Goal: Information Seeking & Learning: Learn about a topic

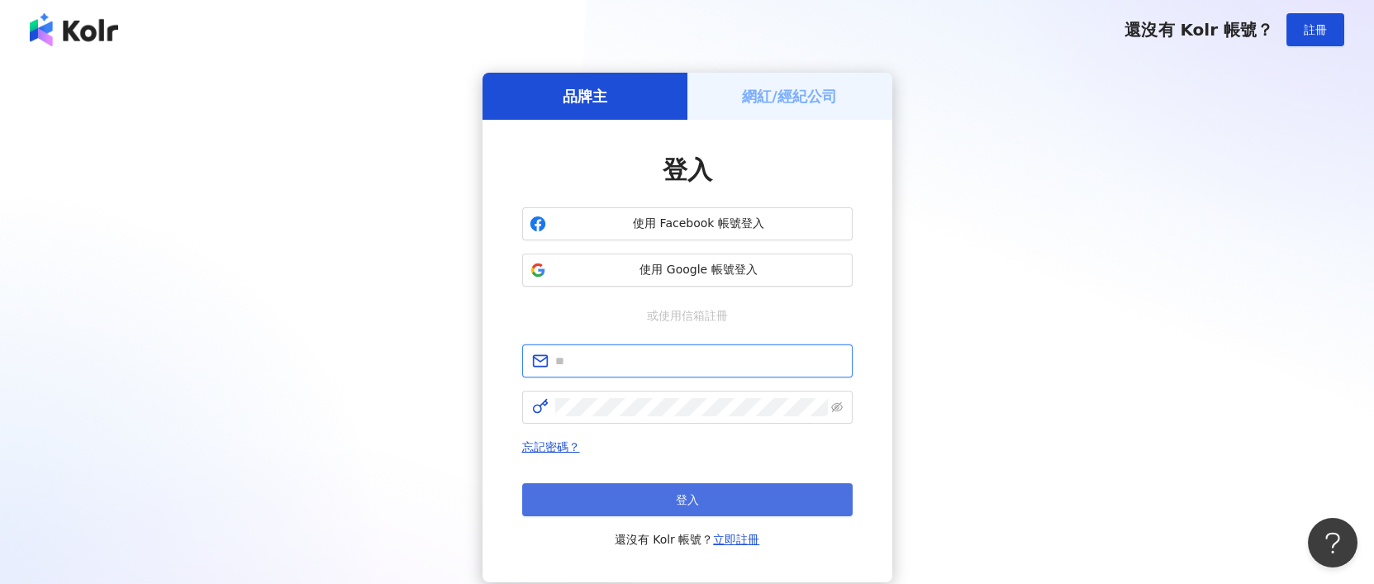
type input "**********"
click at [752, 499] on button "登入" at bounding box center [687, 499] width 331 height 33
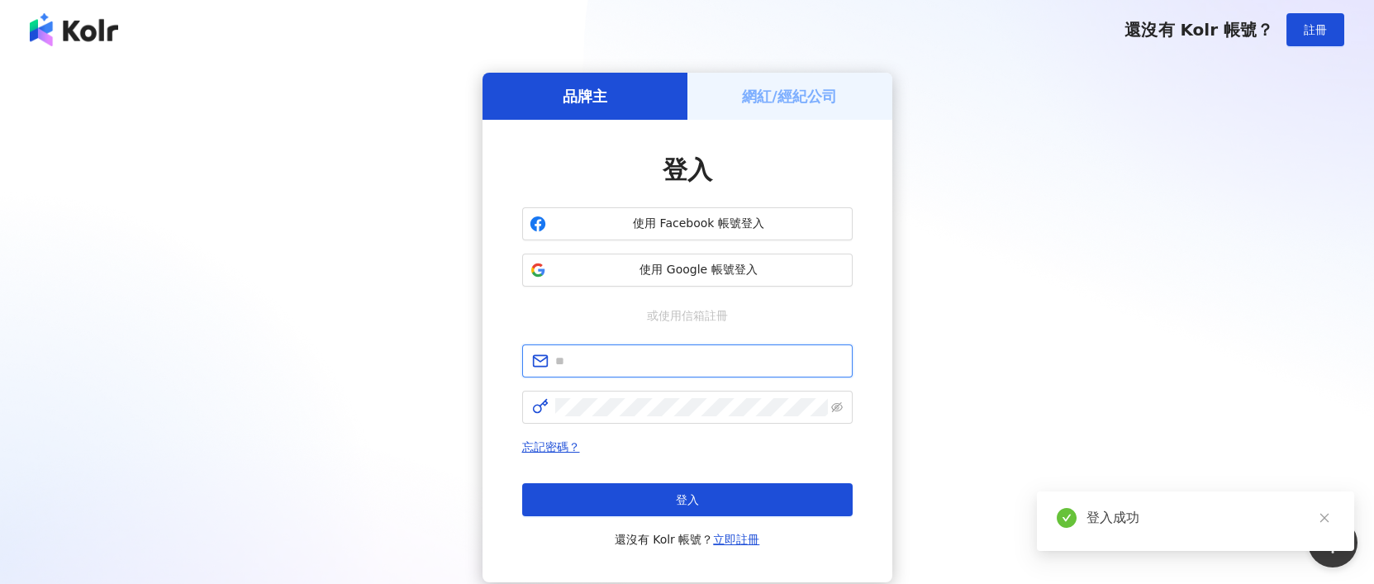
type input "**********"
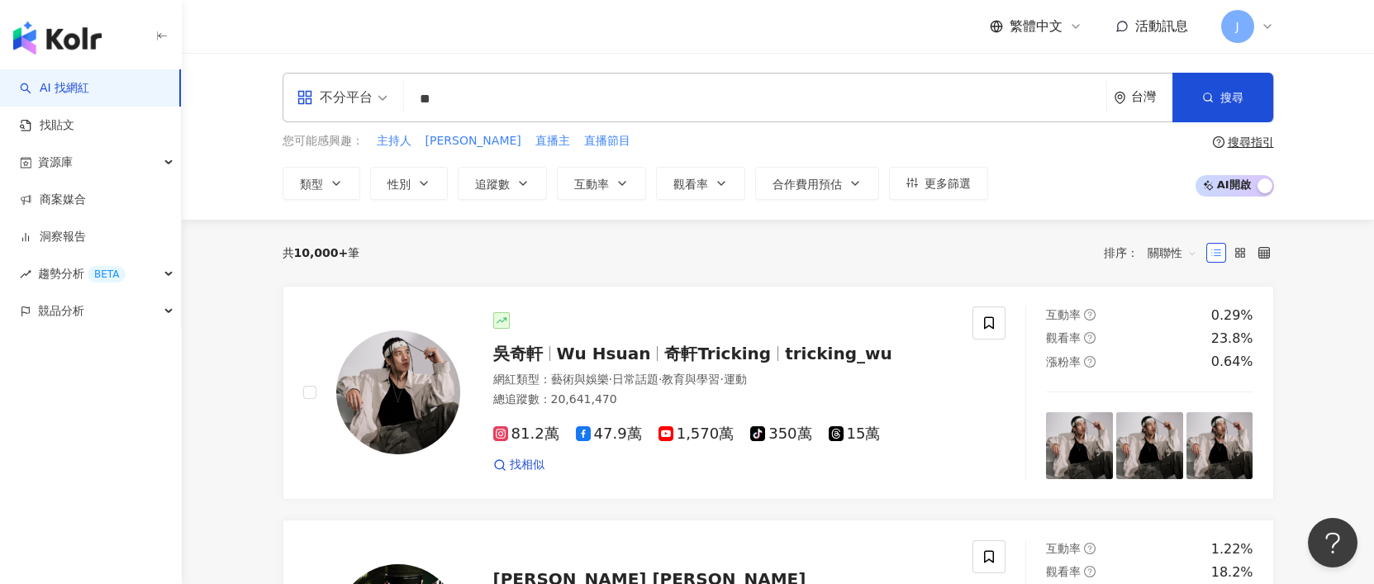
type input "**"
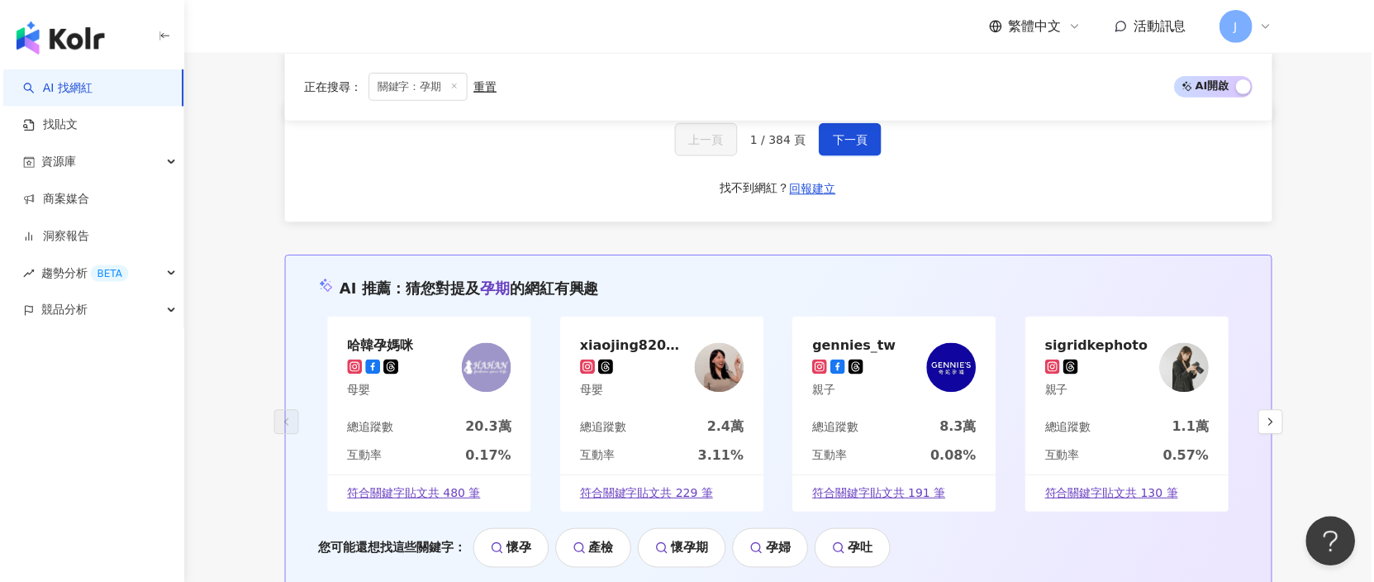
scroll to position [3267, 0]
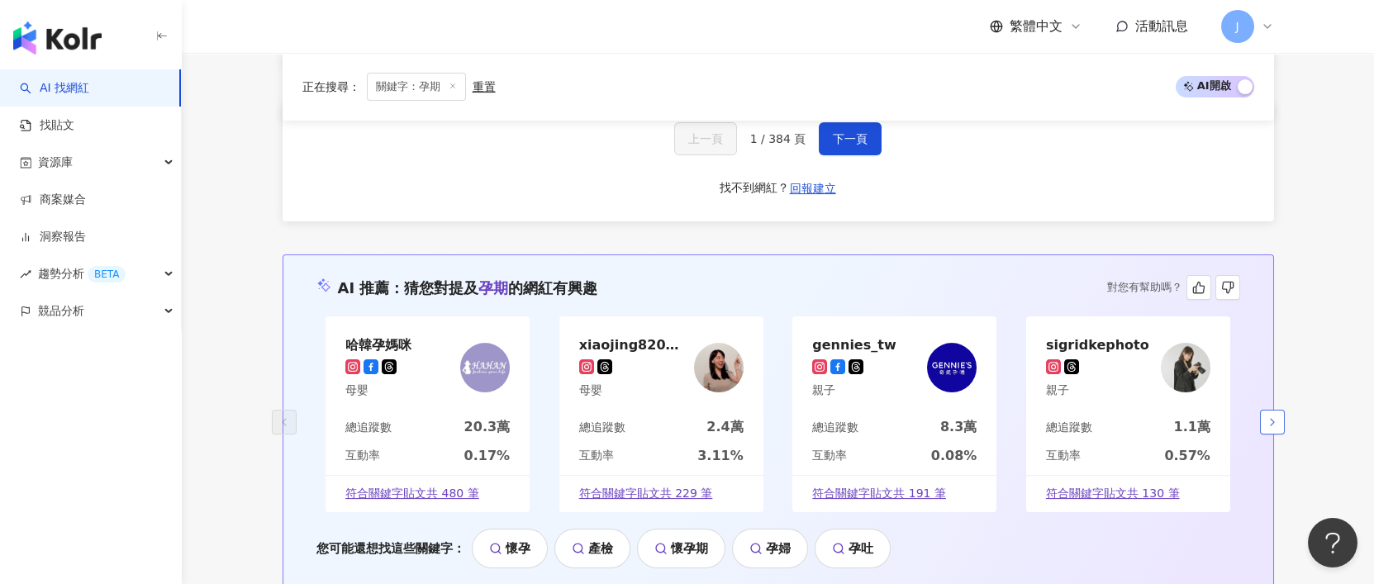
click at [1276, 416] on icon "button" at bounding box center [1272, 422] width 13 height 13
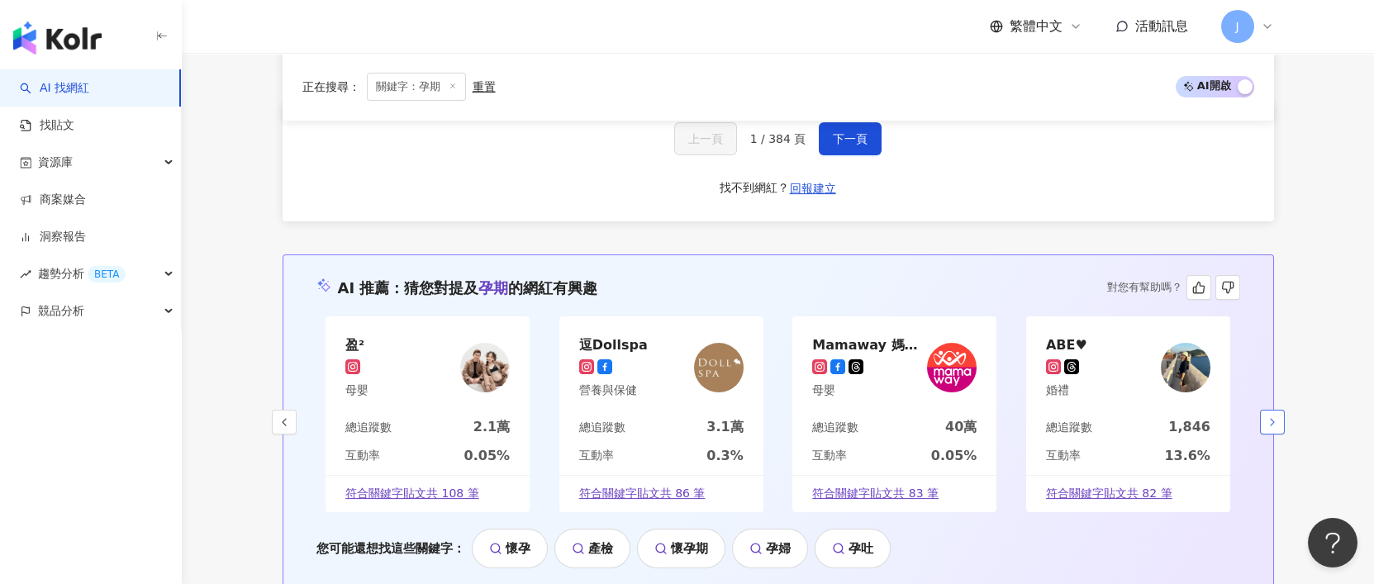
click at [1272, 419] on polyline "button" at bounding box center [1272, 422] width 3 height 7
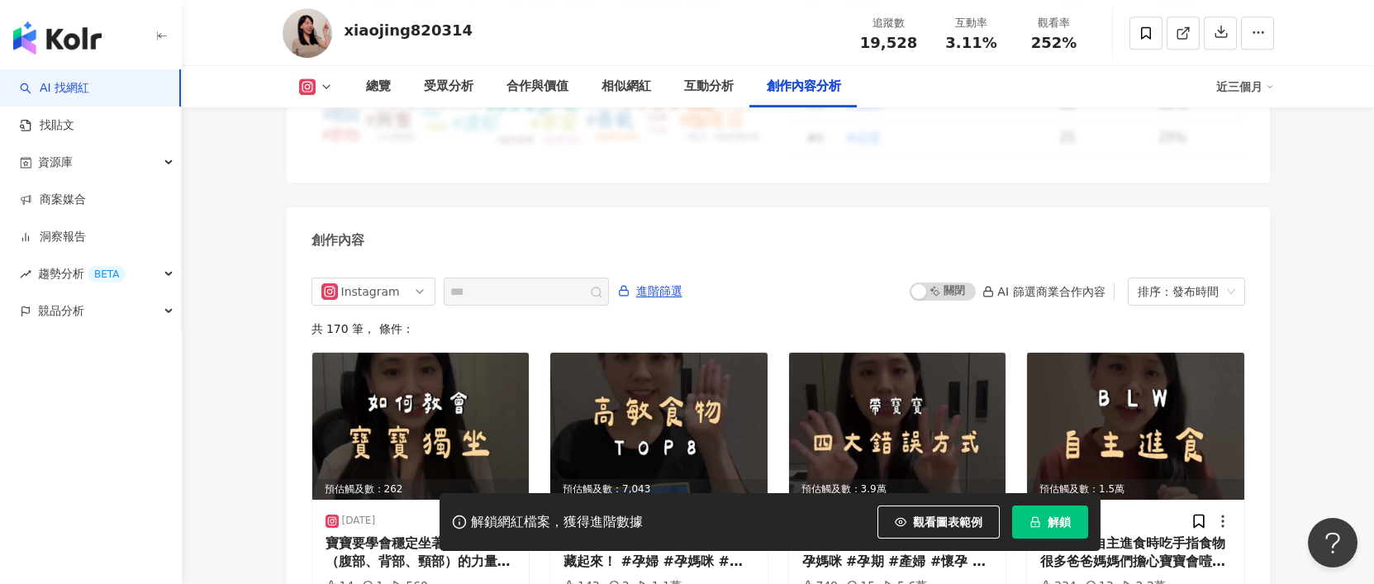
scroll to position [5251, 0]
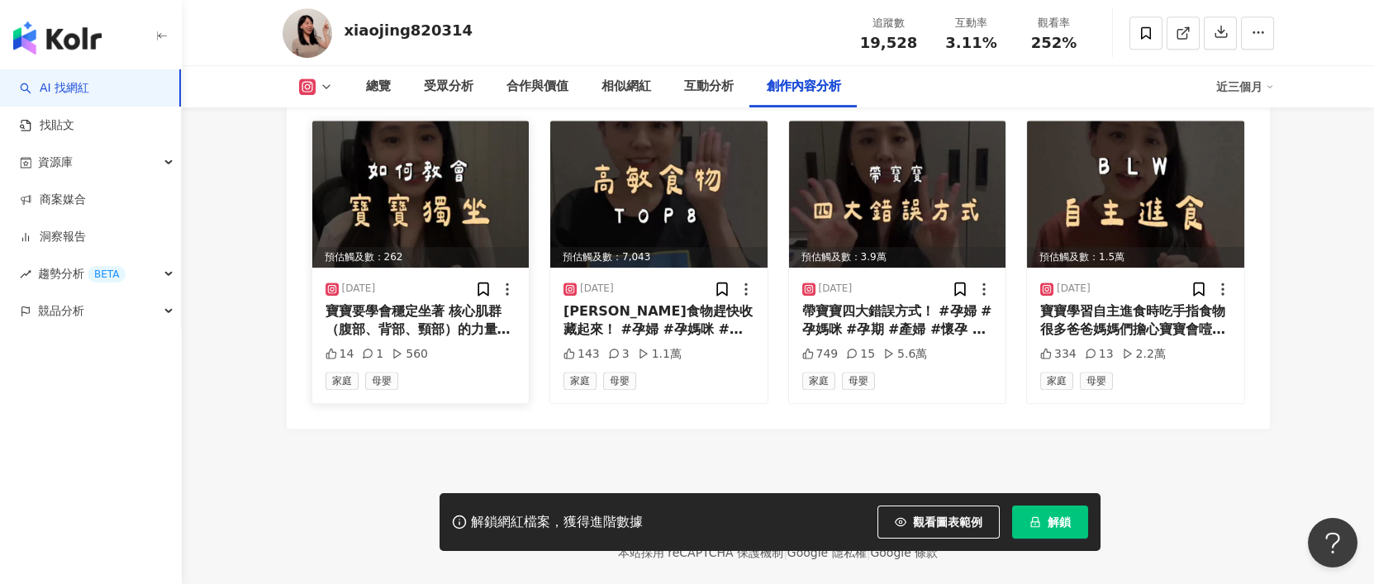
click at [465, 268] on img at bounding box center [420, 194] width 217 height 147
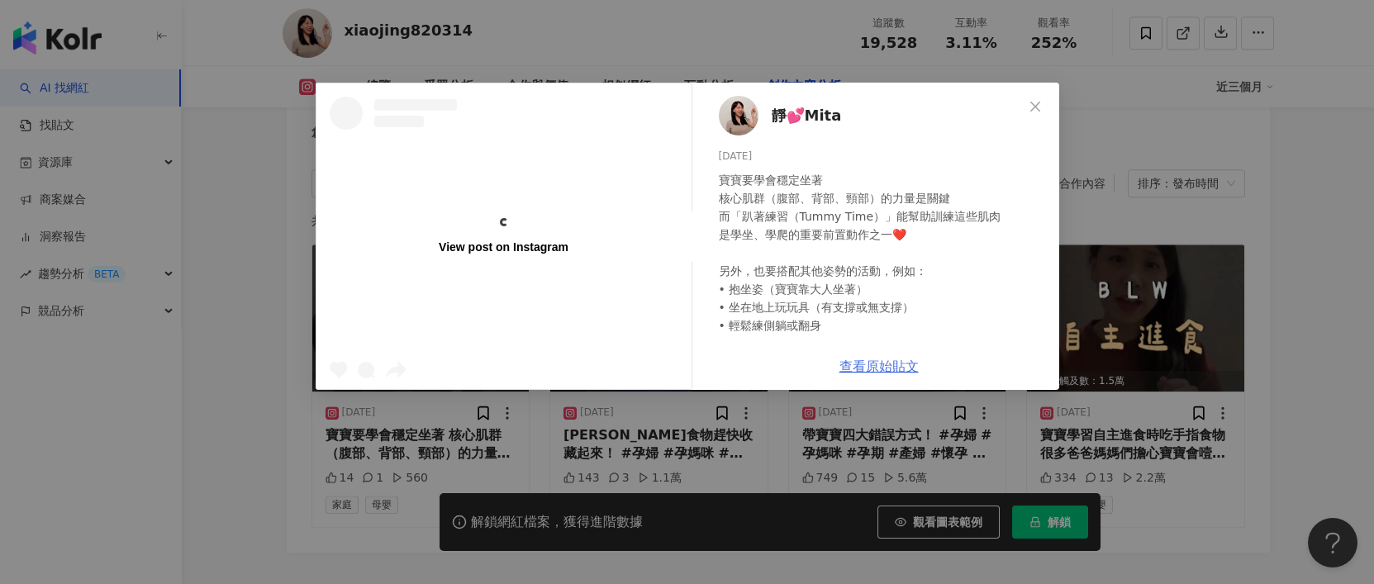
click at [899, 365] on link "查看原始貼文" at bounding box center [879, 367] width 79 height 16
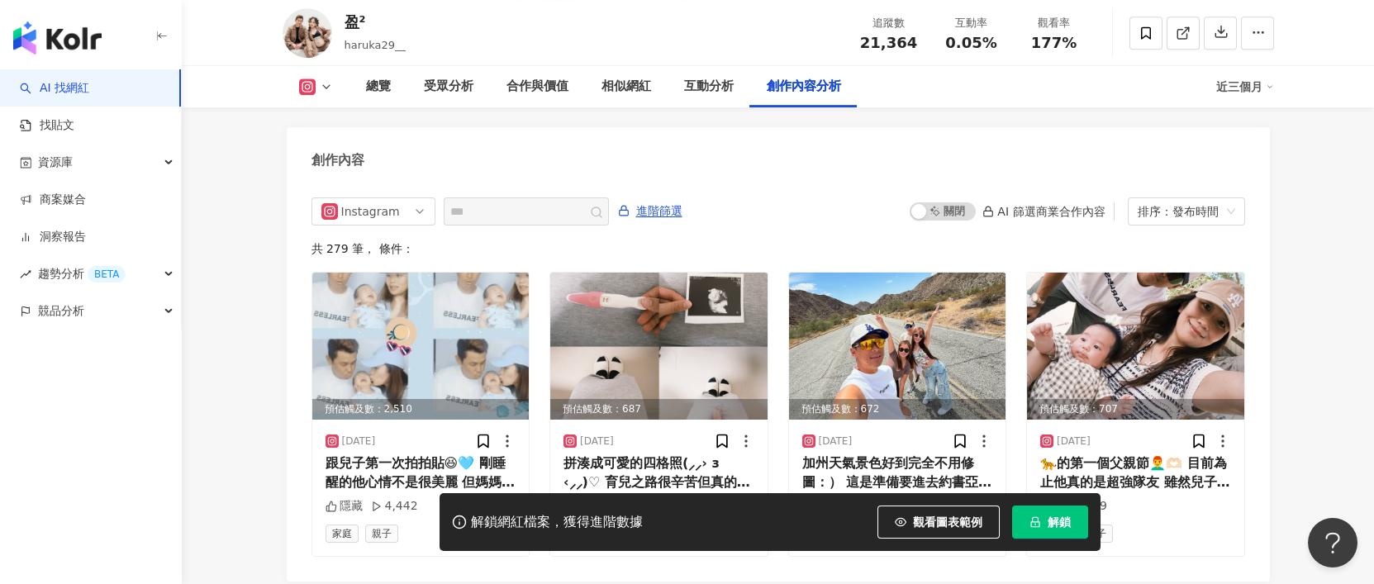
scroll to position [5188, 0]
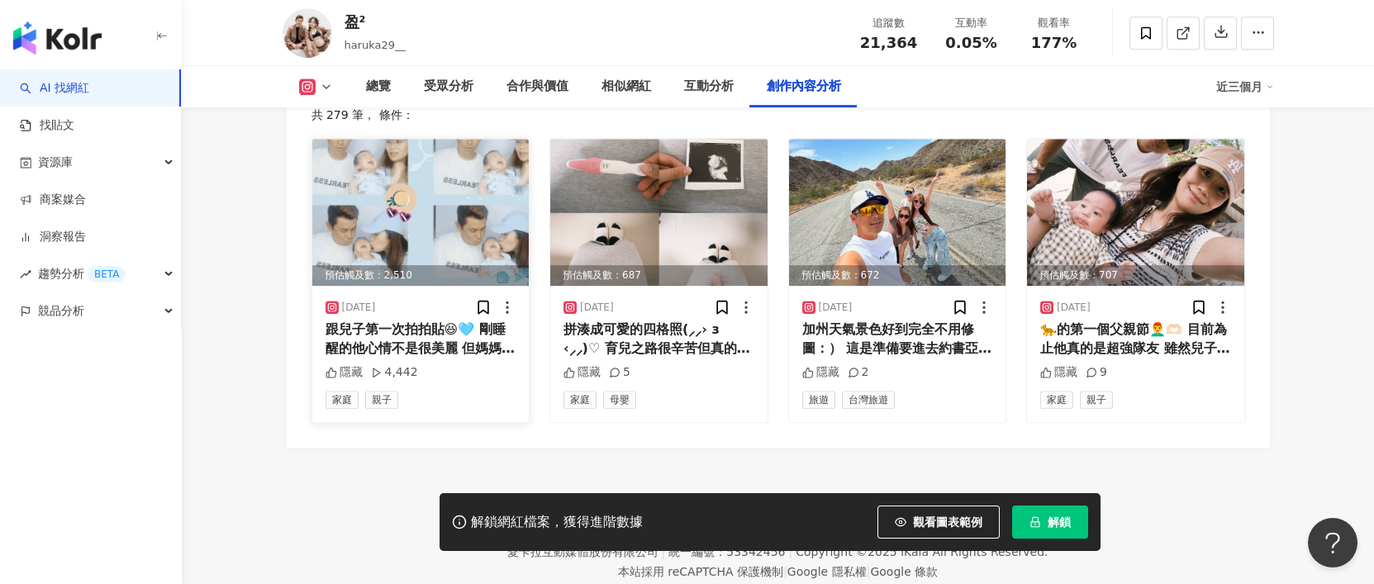
click at [464, 242] on img at bounding box center [420, 212] width 217 height 147
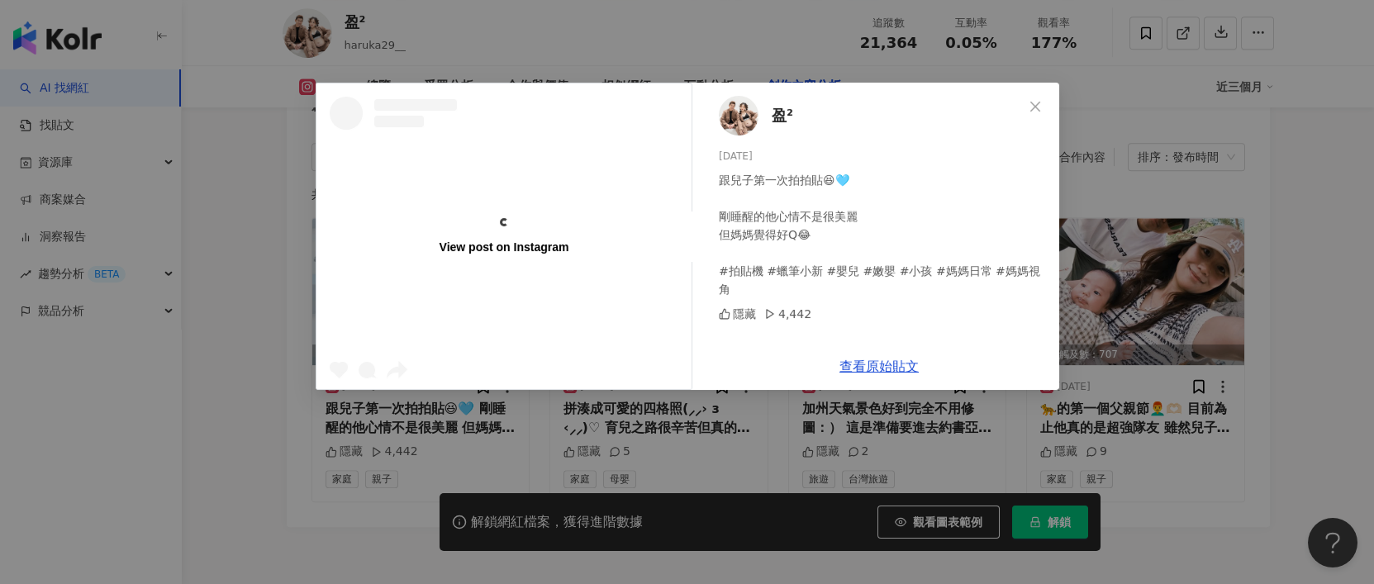
click at [350, 342] on div "View post on Instagram 盈² 2025/8/13 跟兒子第一次拍拍貼😆🩵 剛睡醒的他心情不是很美麗 但媽媽覺得好Q😂 #拍貼機 #蠟筆小…" at bounding box center [687, 292] width 1374 height 584
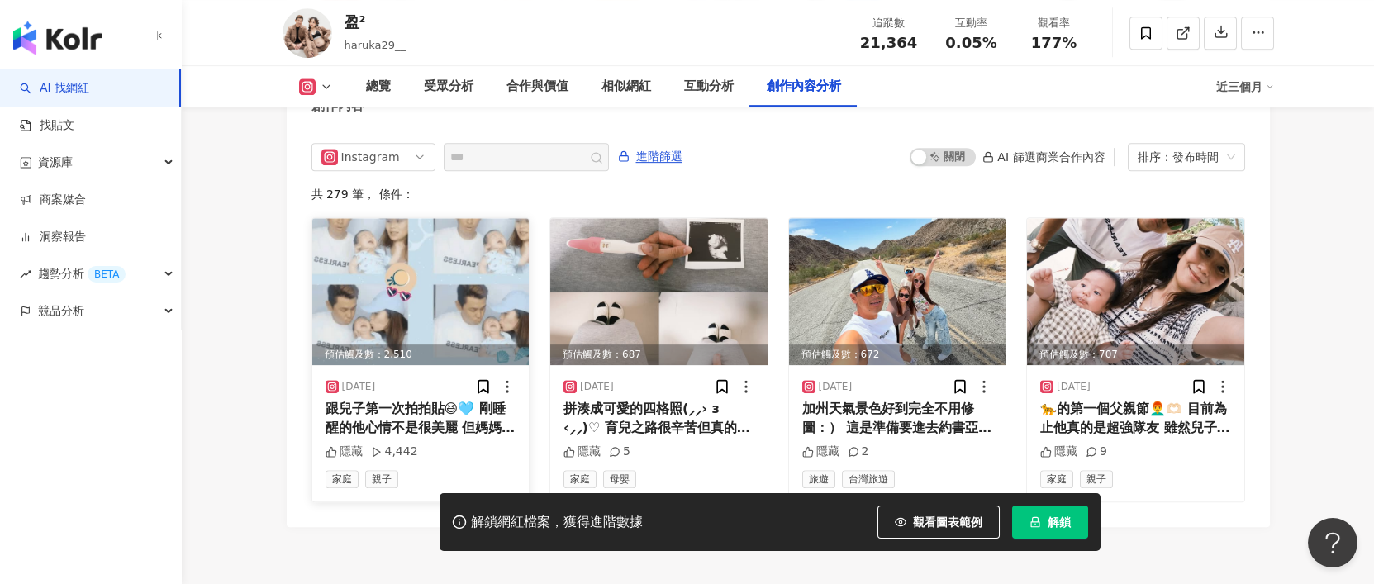
click at [381, 400] on div "跟兒子第一次拍拍貼😆🩵 剛睡醒的他心情不是很美麗 但媽媽覺得好Q😂 #拍貼機 #蠟筆小新 #嬰兒 #嫩嬰 #小孩 #媽媽日常 #媽媽視角" at bounding box center [421, 418] width 191 height 37
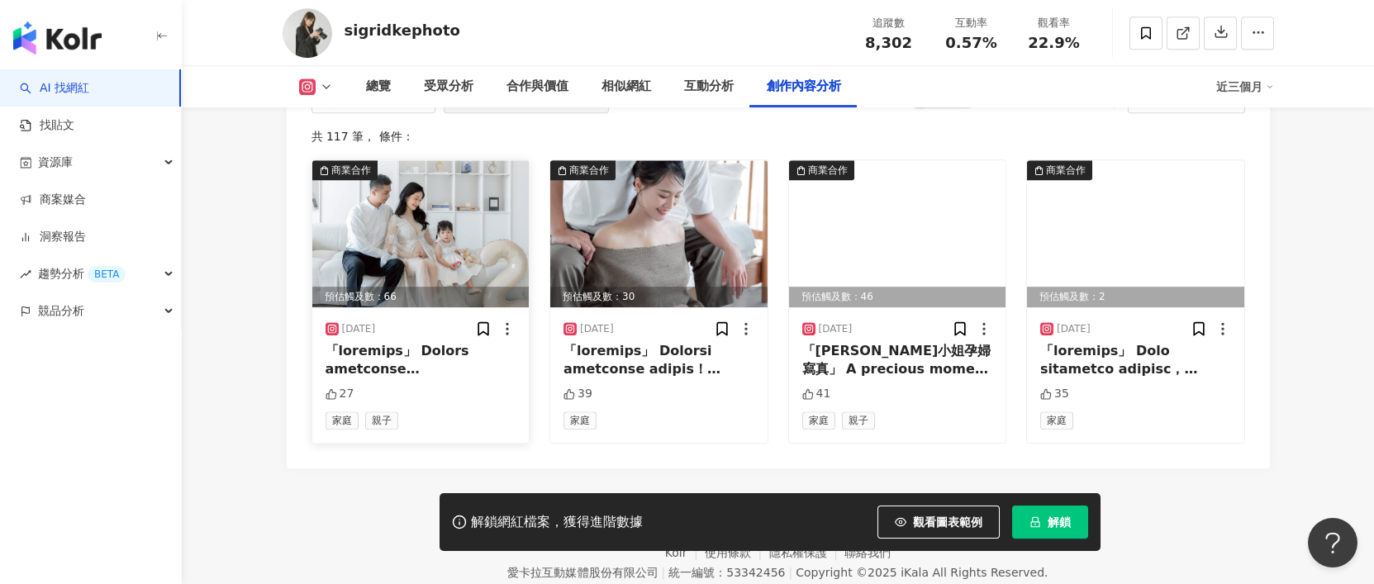
scroll to position [5203, 0]
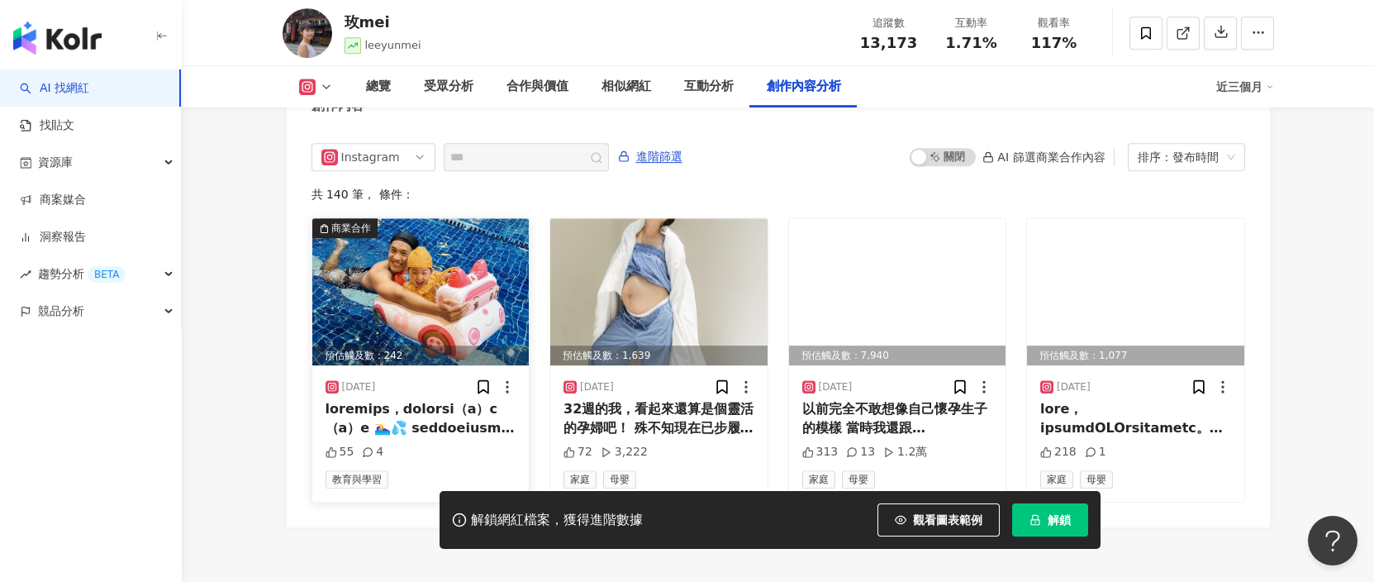
scroll to position [5069, 0]
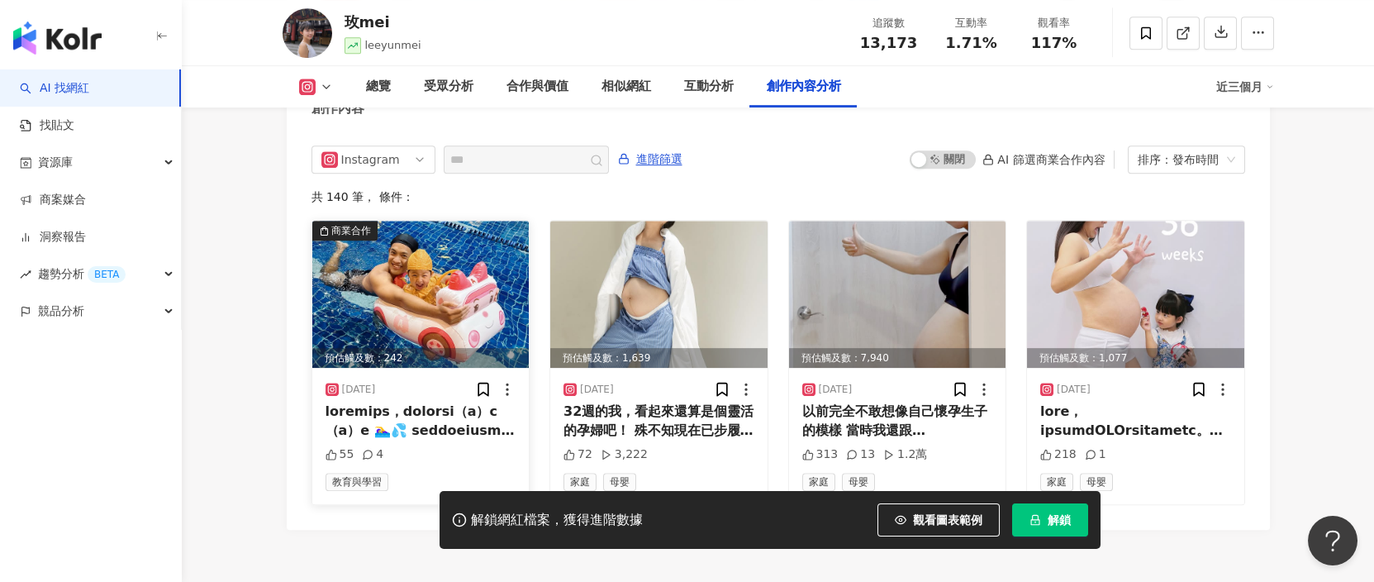
click at [451, 407] on div at bounding box center [421, 420] width 191 height 37
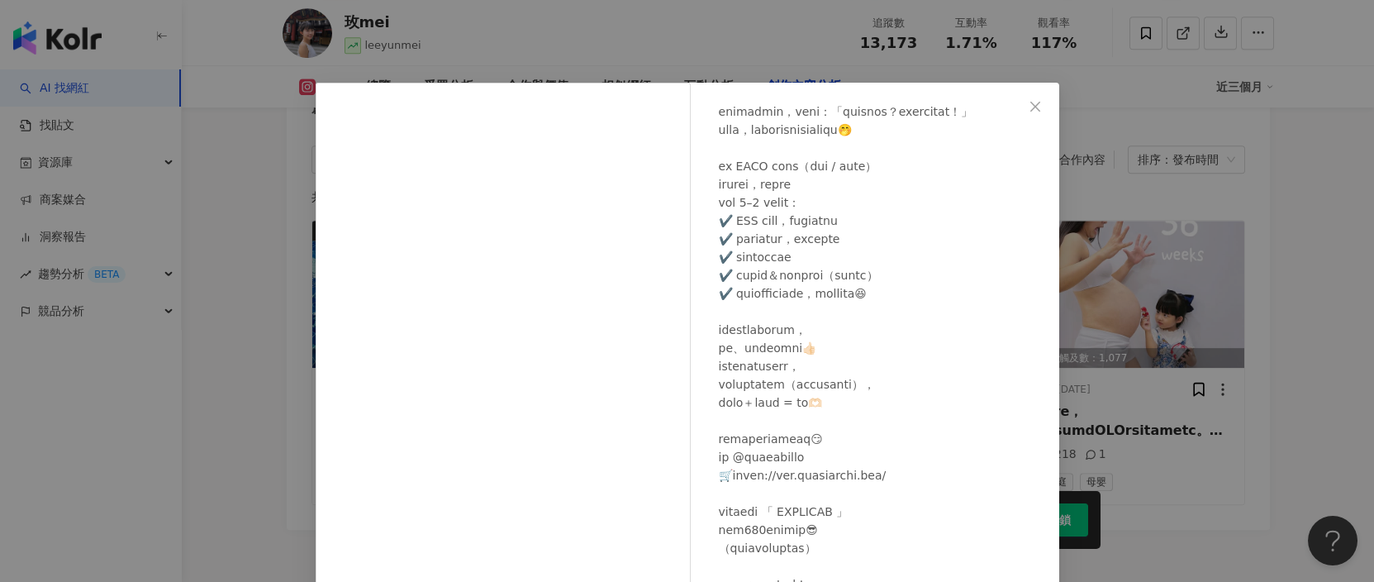
scroll to position [158, 0]
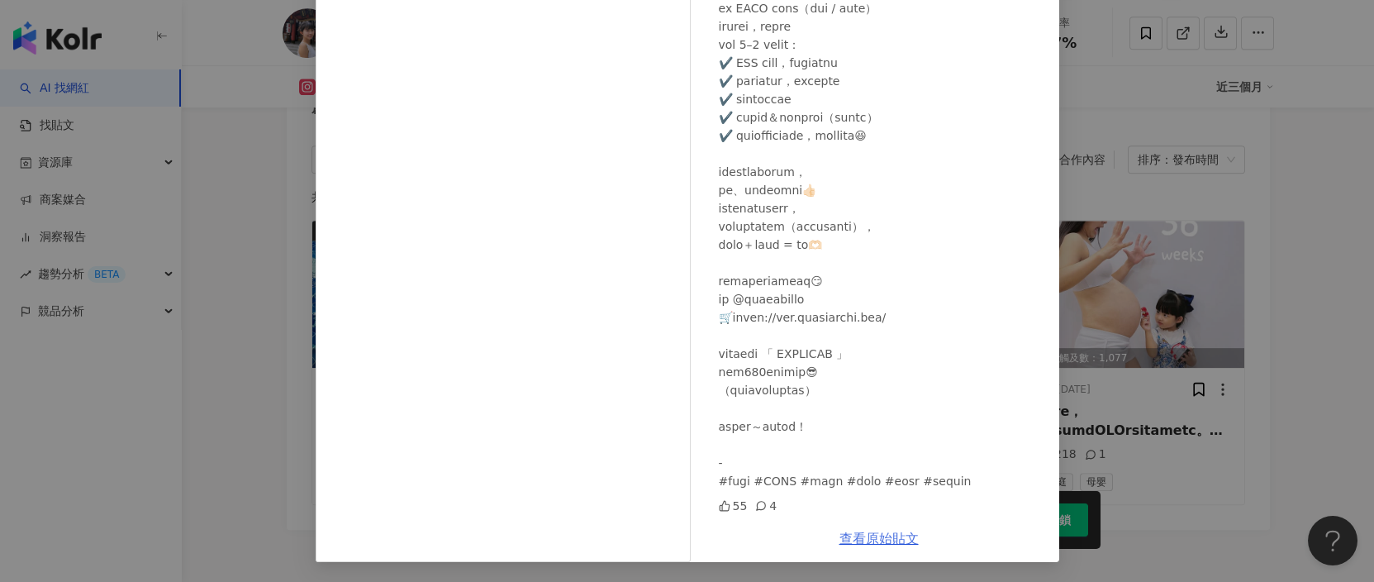
click at [869, 539] on link "查看原始貼文" at bounding box center [879, 539] width 79 height 16
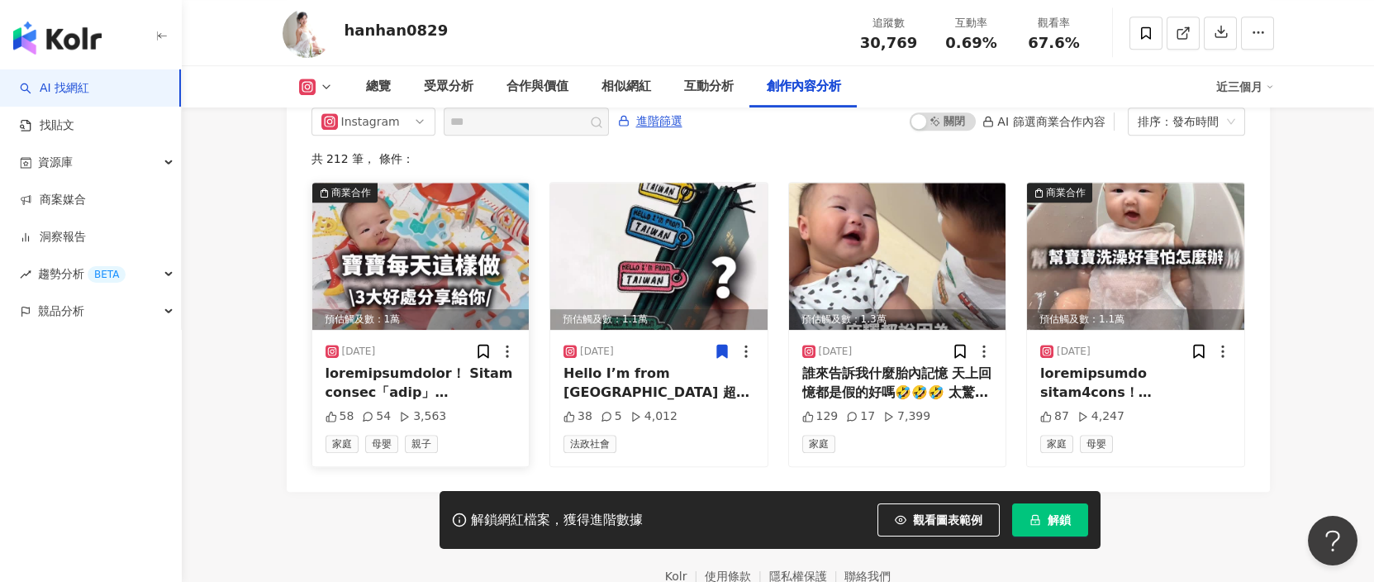
scroll to position [5144, 0]
click at [422, 236] on img at bounding box center [420, 256] width 217 height 147
